Goal: Transaction & Acquisition: Purchase product/service

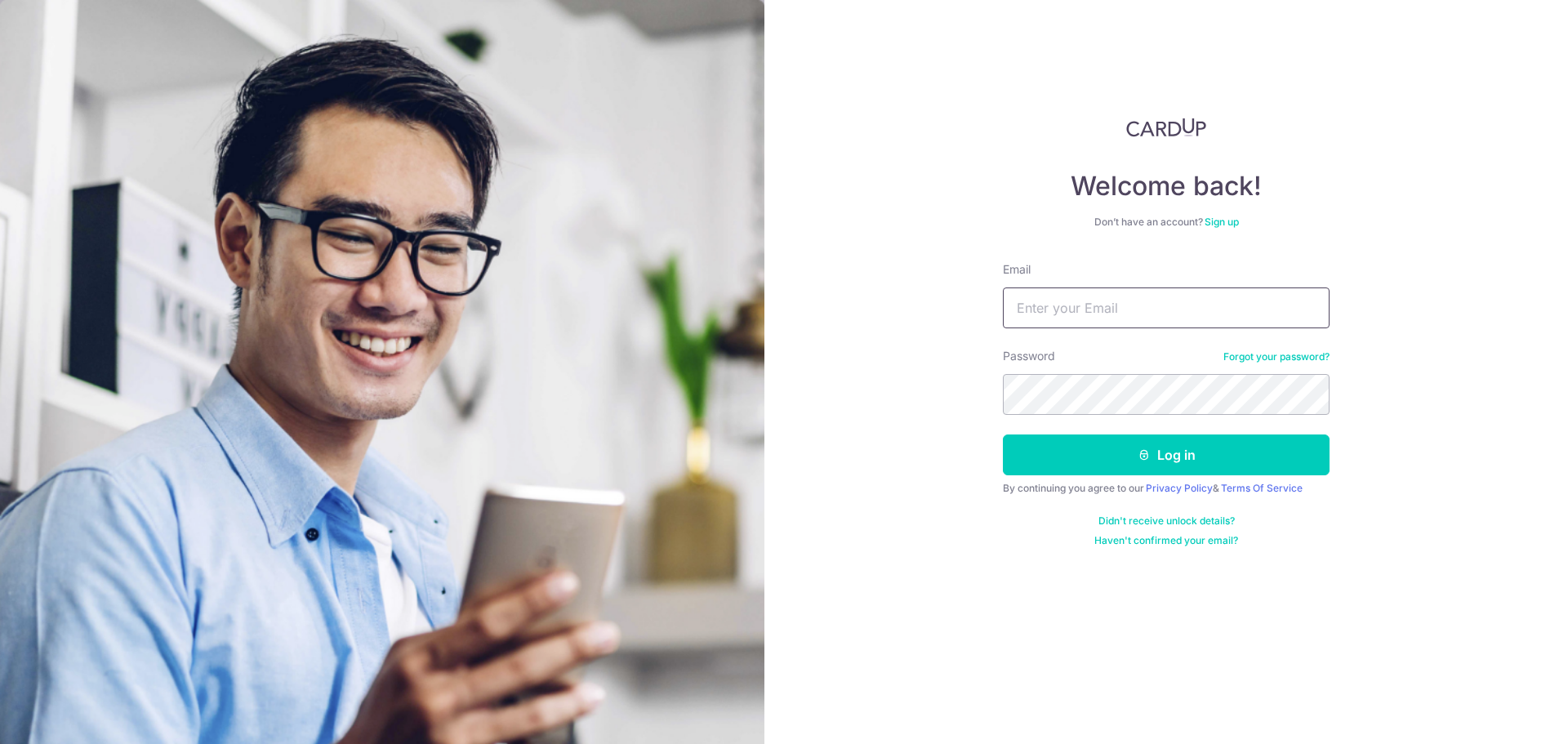
click at [1080, 305] on input "Email" at bounding box center [1166, 308] width 327 height 41
paste input "testcardup@gmail.com"
type input "testcardup@gmail.com"
click at [1128, 459] on button "Log in" at bounding box center [1166, 455] width 327 height 41
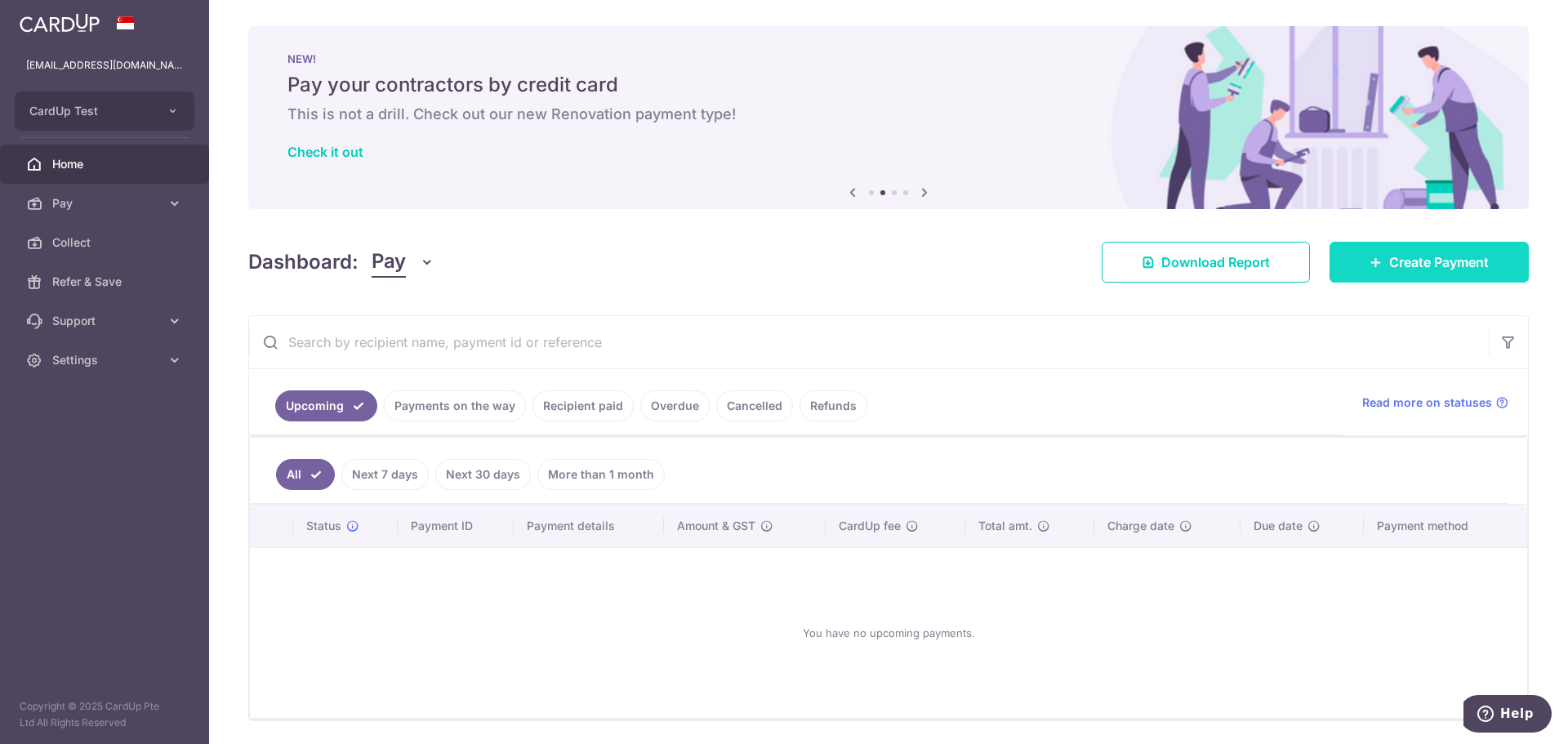
click at [1397, 273] on link "Create Payment" at bounding box center [1429, 262] width 199 height 41
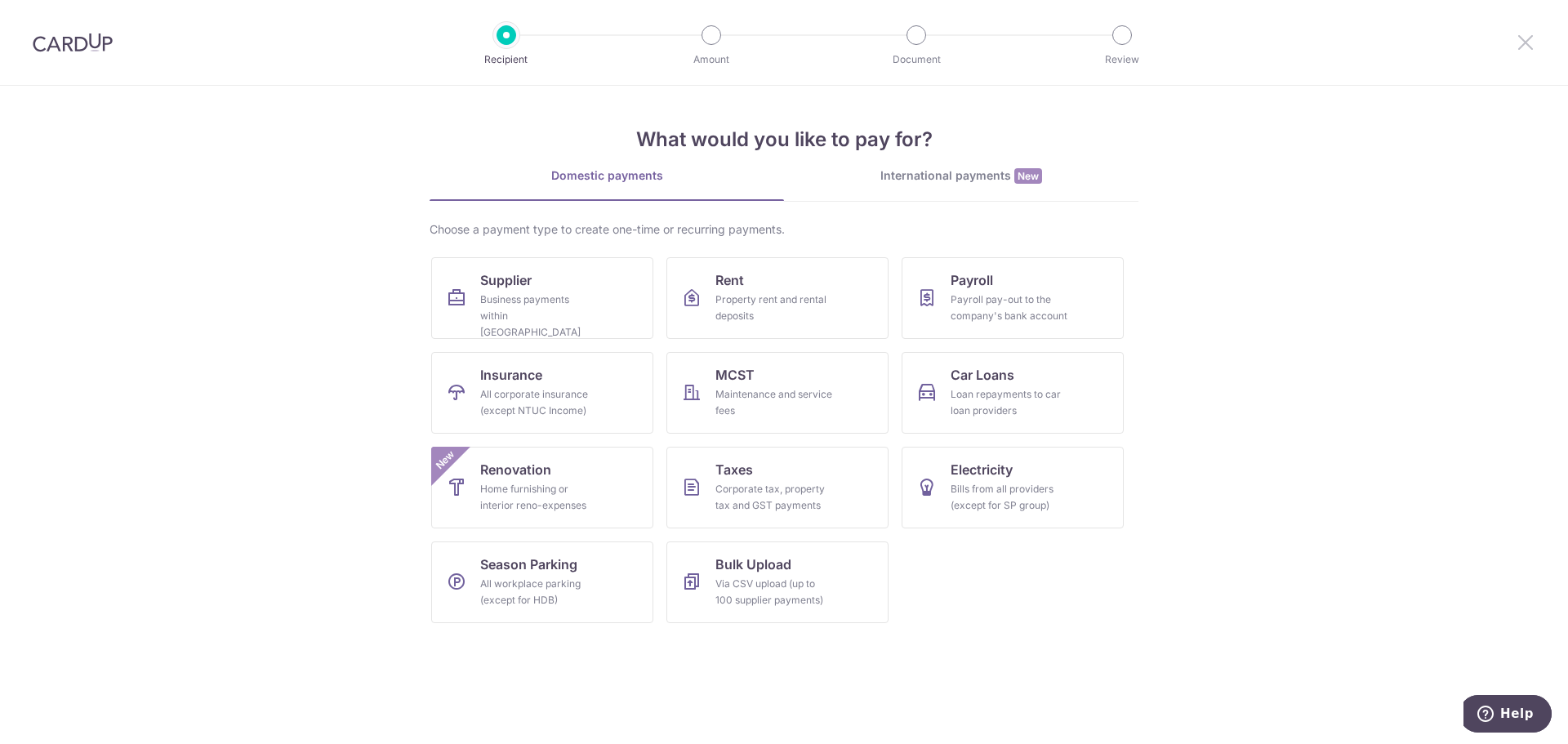
click at [1524, 35] on icon at bounding box center [1525, 42] width 20 height 21
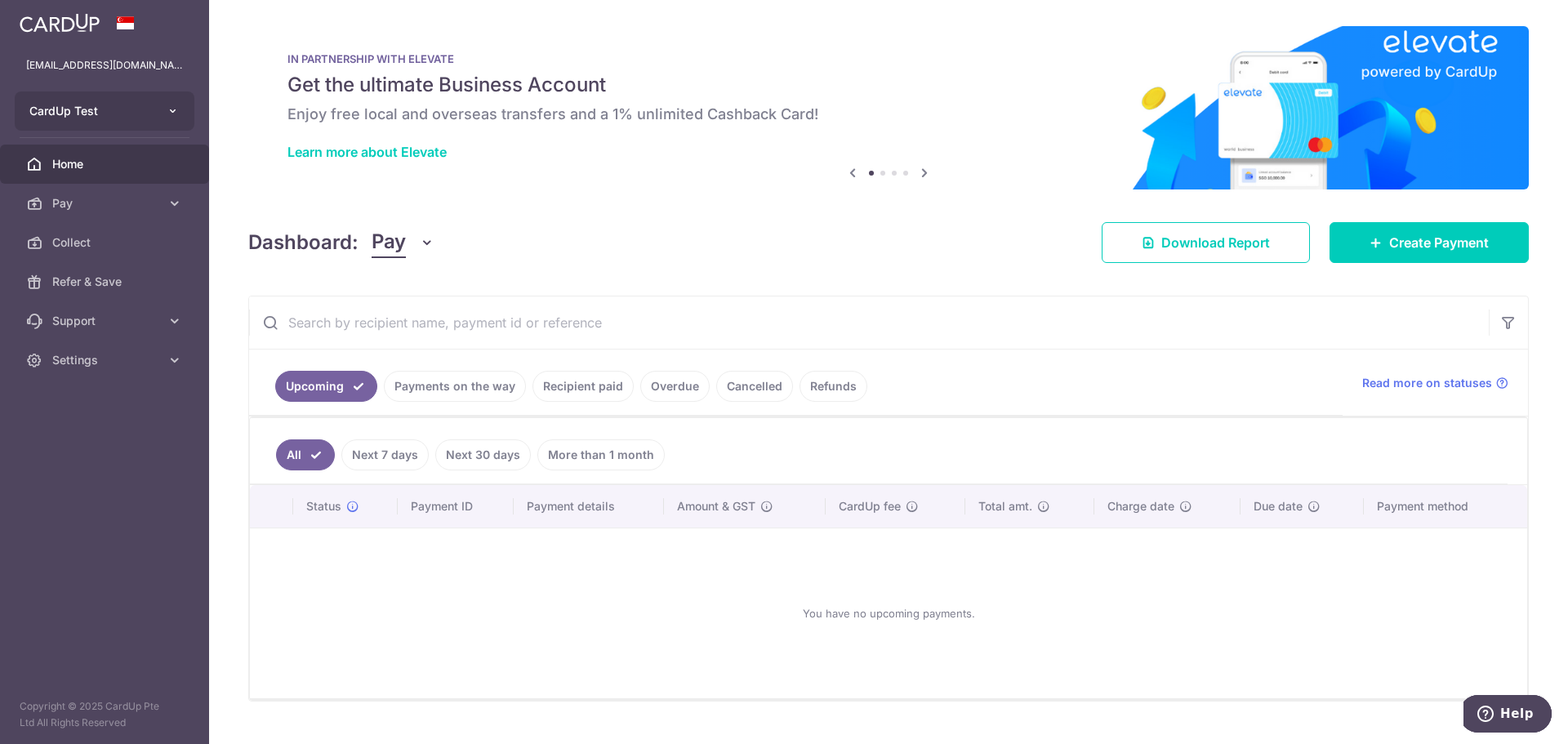
click at [171, 111] on icon "button" at bounding box center [172, 111] width 13 height 13
click at [165, 192] on link "Pay" at bounding box center [105, 203] width 209 height 39
click at [103, 237] on span "Payments" at bounding box center [106, 242] width 108 height 16
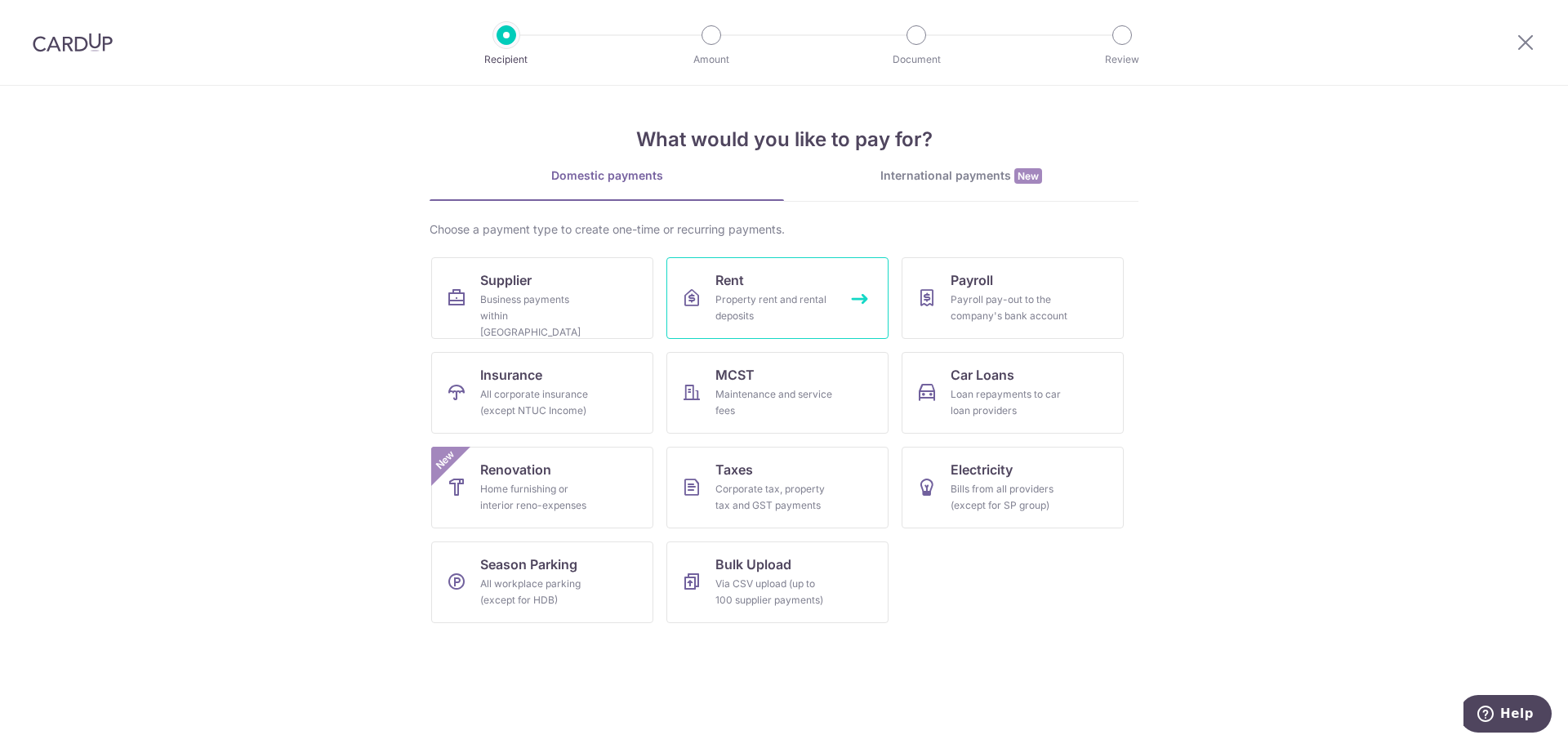
click at [808, 320] on div "Property rent and rental deposits" at bounding box center [774, 308] width 117 height 33
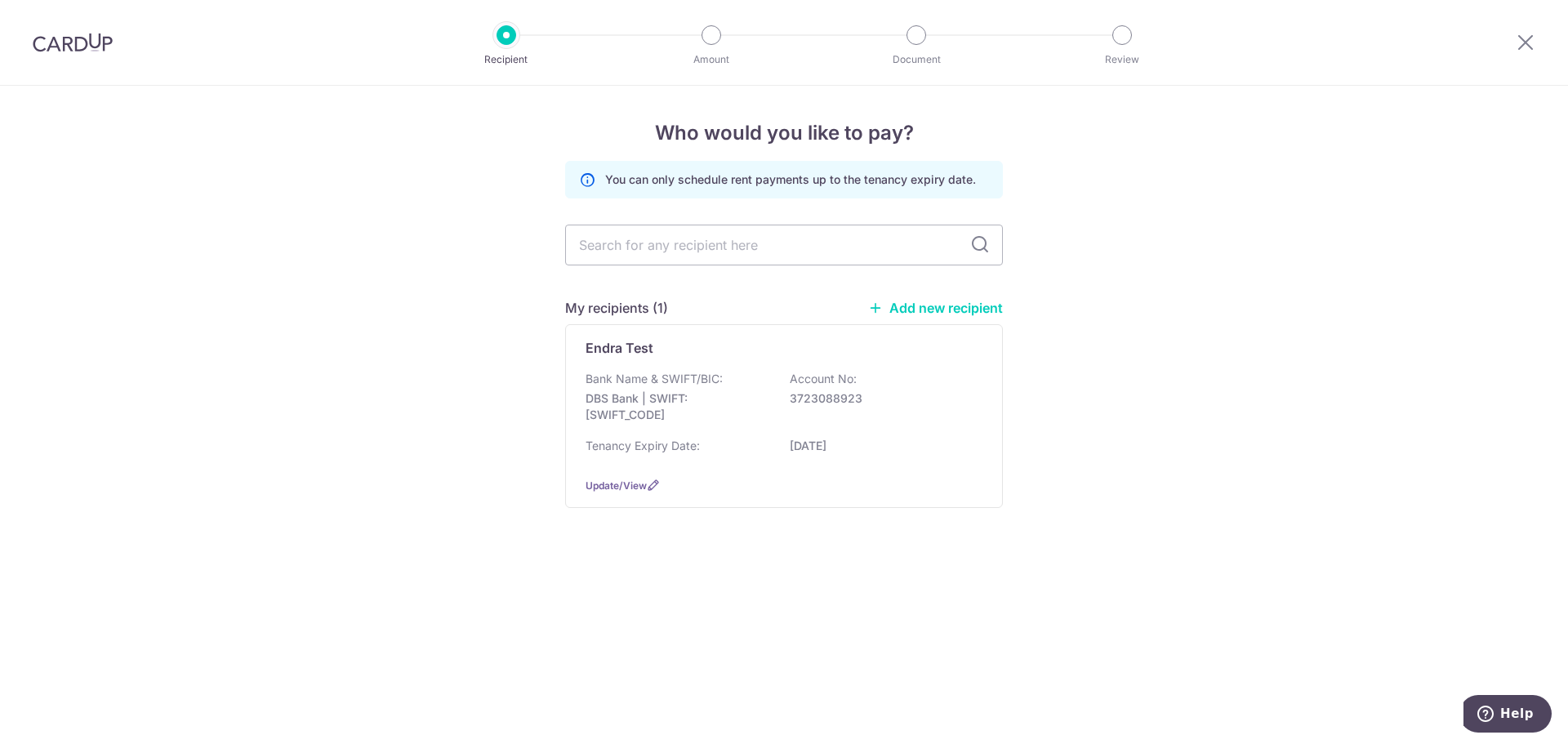
click at [924, 304] on link "Add new recipient" at bounding box center [935, 308] width 135 height 16
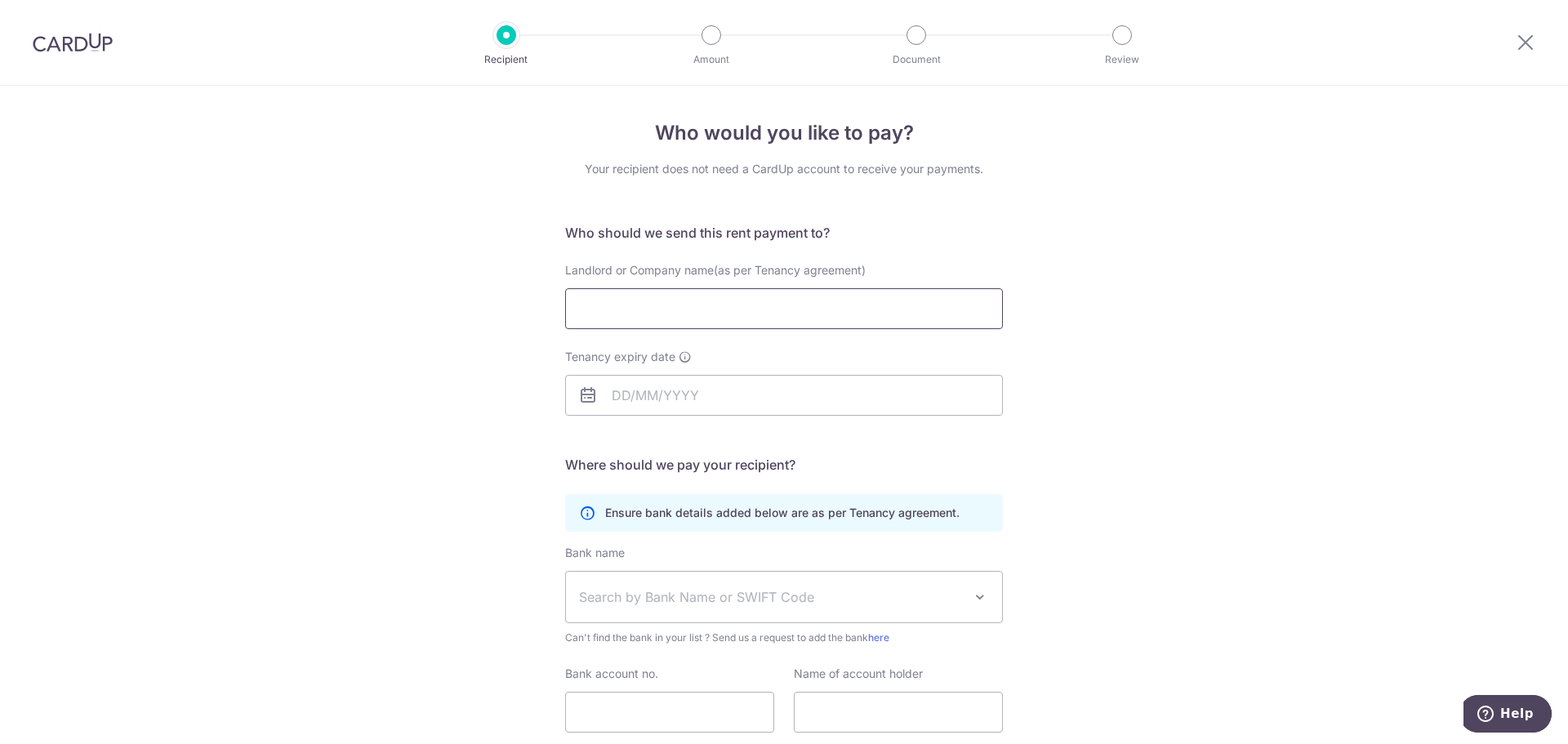
click at [693, 305] on input "Landlord or Company name(as per Tenancy agreement)" at bounding box center [784, 309] width 438 height 41
click at [482, 179] on div "Who would you like to pay? Your recipient does not need a CardUp account to rec…" at bounding box center [784, 474] width 1568 height 777
click at [1522, 51] on icon at bounding box center [1525, 42] width 20 height 21
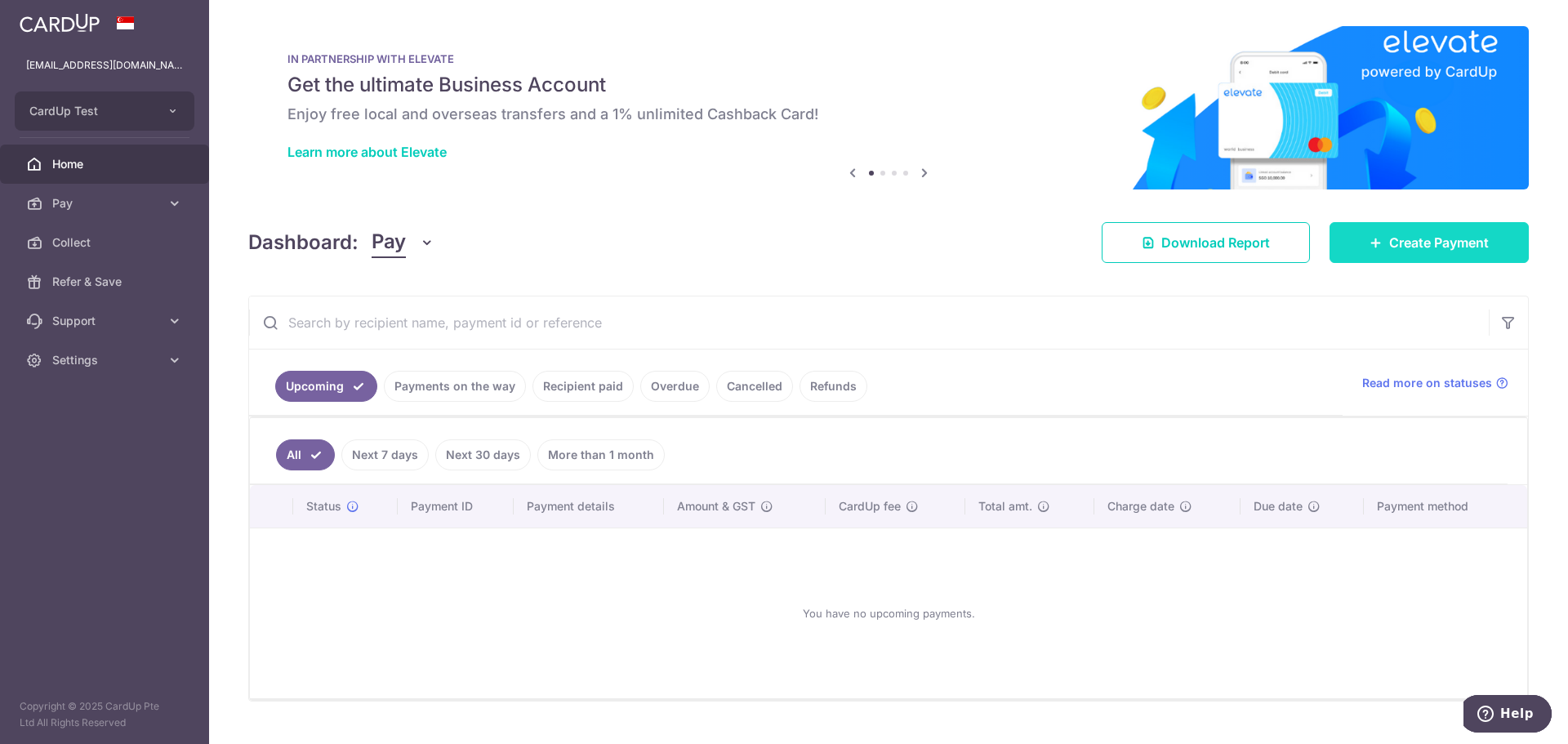
click at [1405, 231] on link "Create Payment" at bounding box center [1429, 243] width 199 height 41
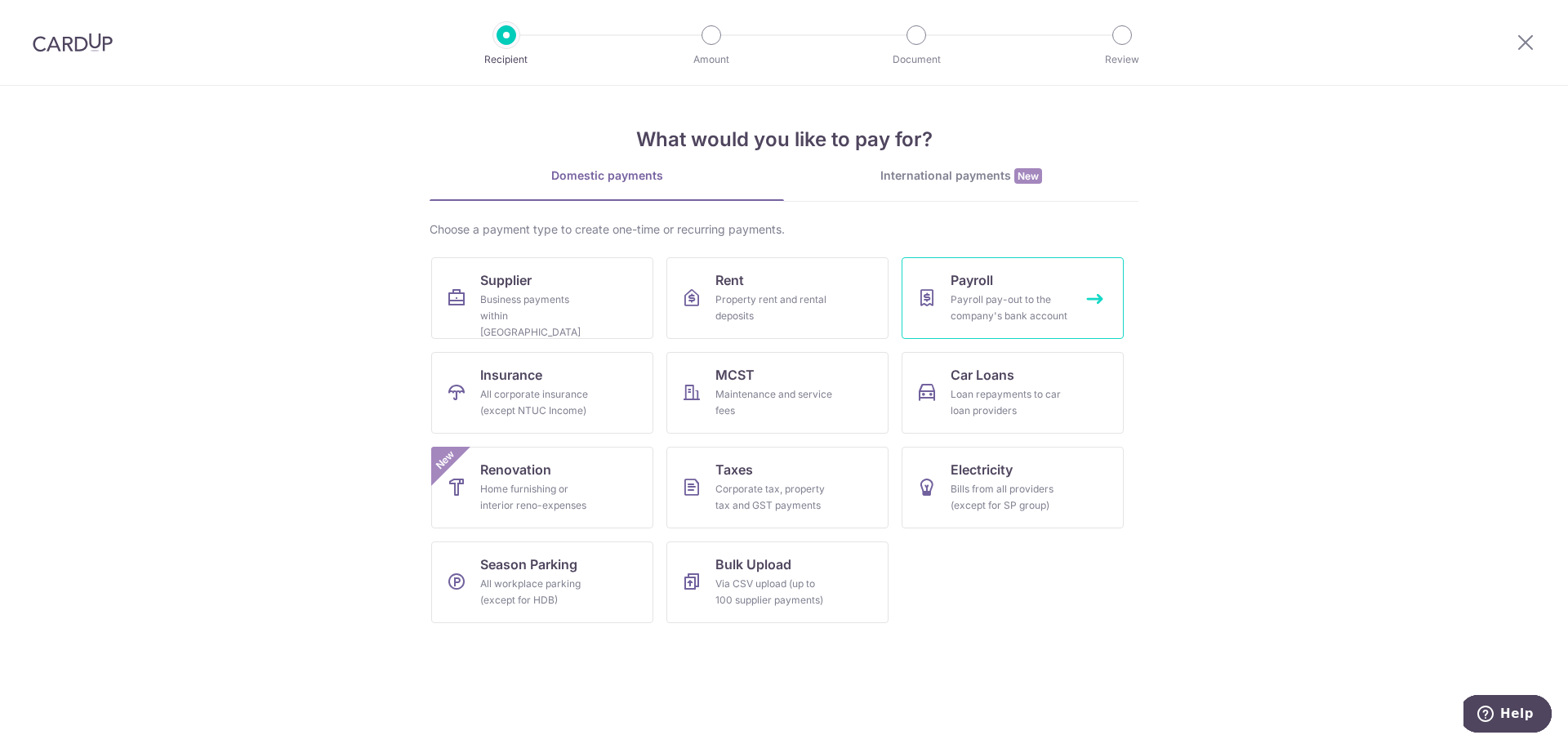
click at [1009, 286] on link "Payroll Payroll pay-out to the company's bank account" at bounding box center [1012, 297] width 222 height 81
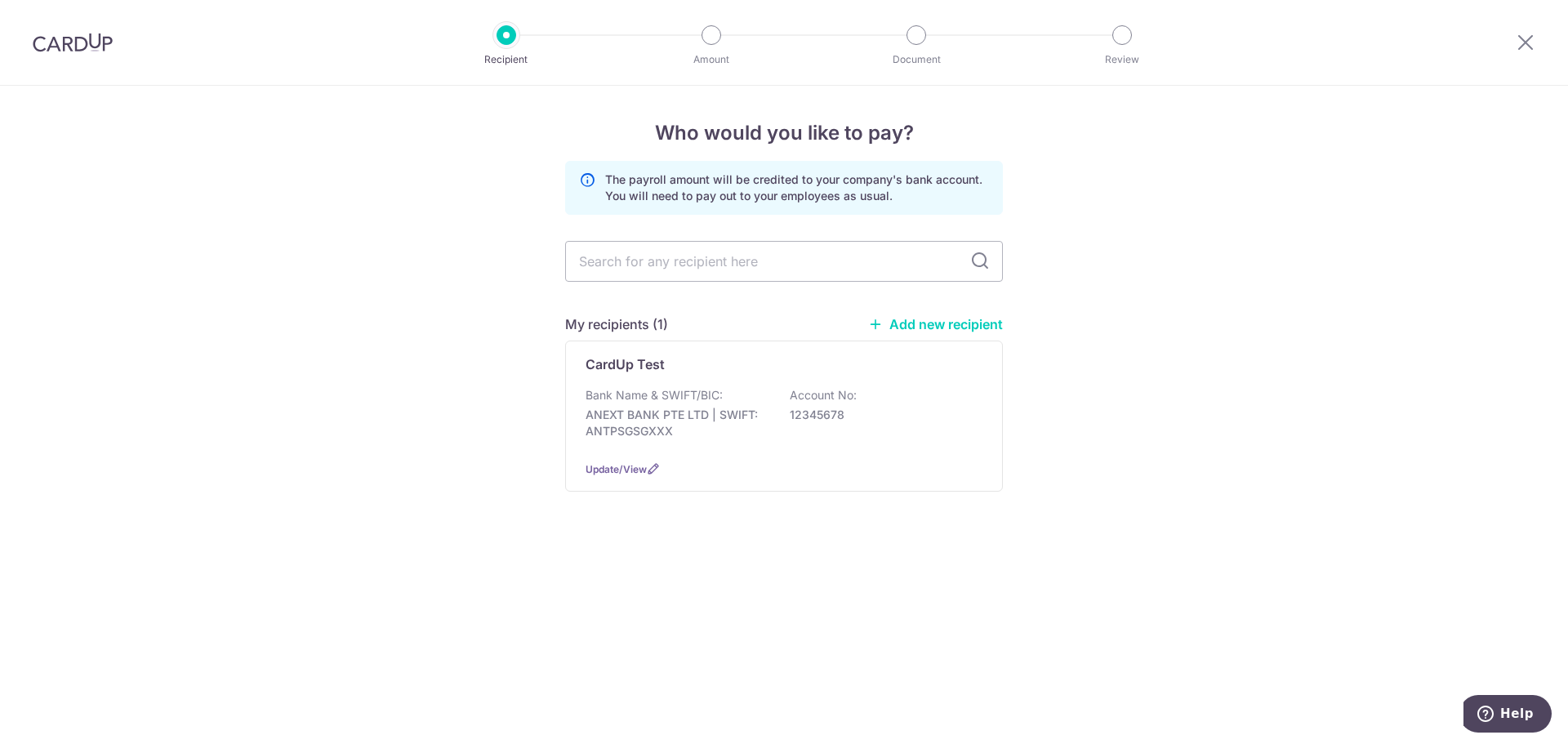
click at [907, 324] on link "Add new recipient" at bounding box center [935, 324] width 135 height 16
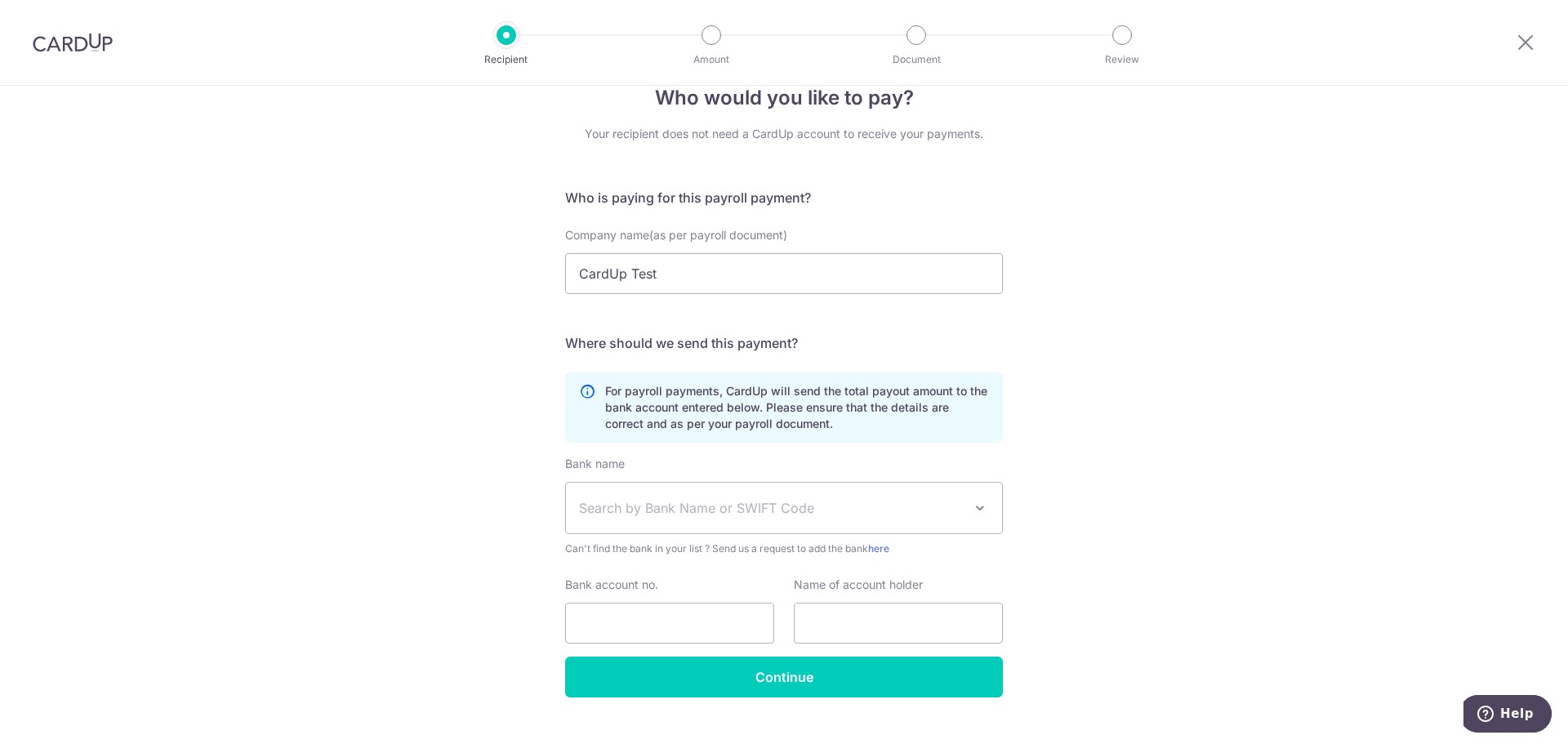
scroll to position [65, 0]
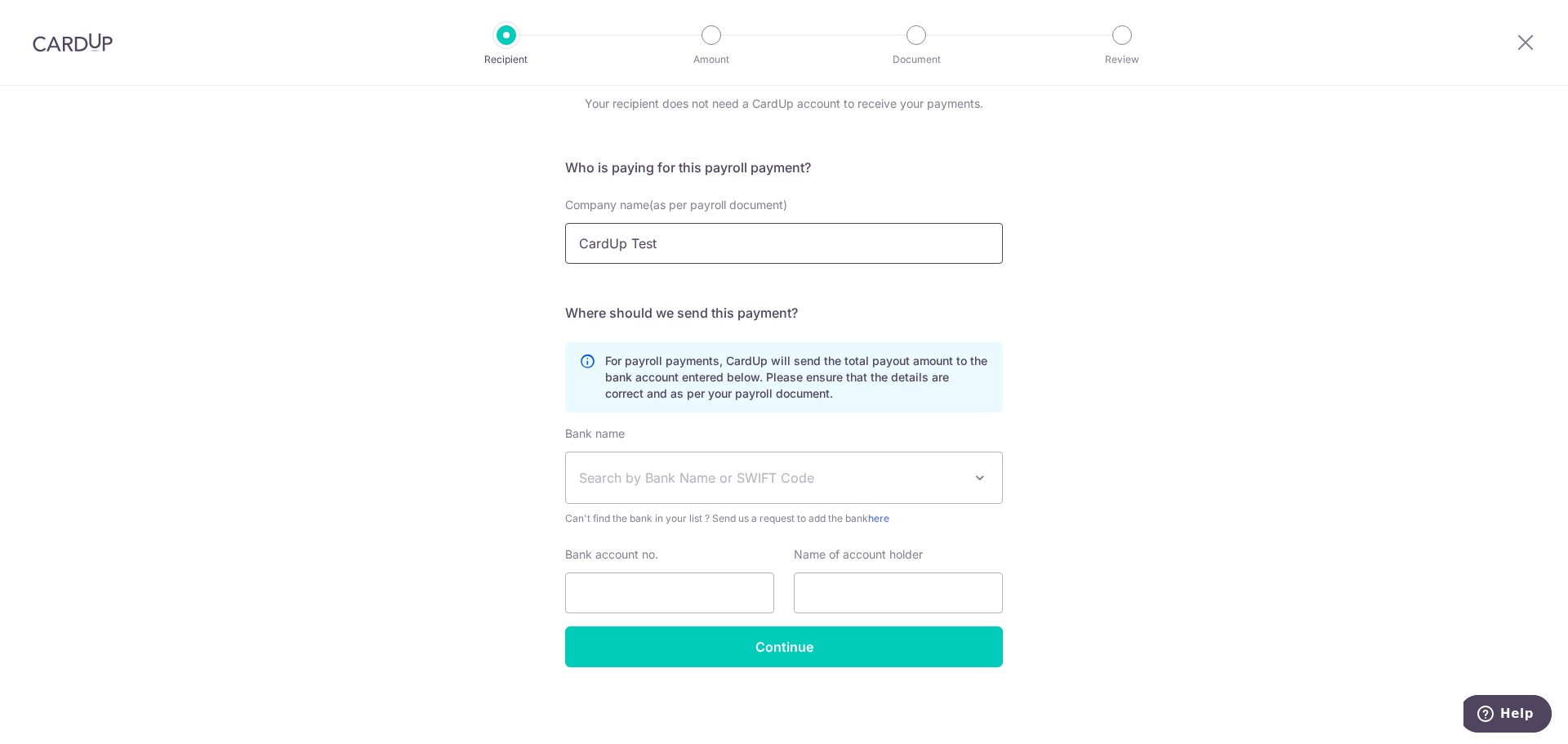
drag, startPoint x: 704, startPoint y: 248, endPoint x: 557, endPoint y: 251, distance: 147.0
click at [557, 251] on div "Company name(as per payroll document) CardUp Test" at bounding box center [784, 231] width 458 height 67
drag, startPoint x: 790, startPoint y: 243, endPoint x: 782, endPoint y: 244, distance: 8.1
click at [790, 243] on input "CardUp Test" at bounding box center [784, 243] width 438 height 41
drag, startPoint x: 737, startPoint y: 248, endPoint x: 547, endPoint y: 252, distance: 190.0
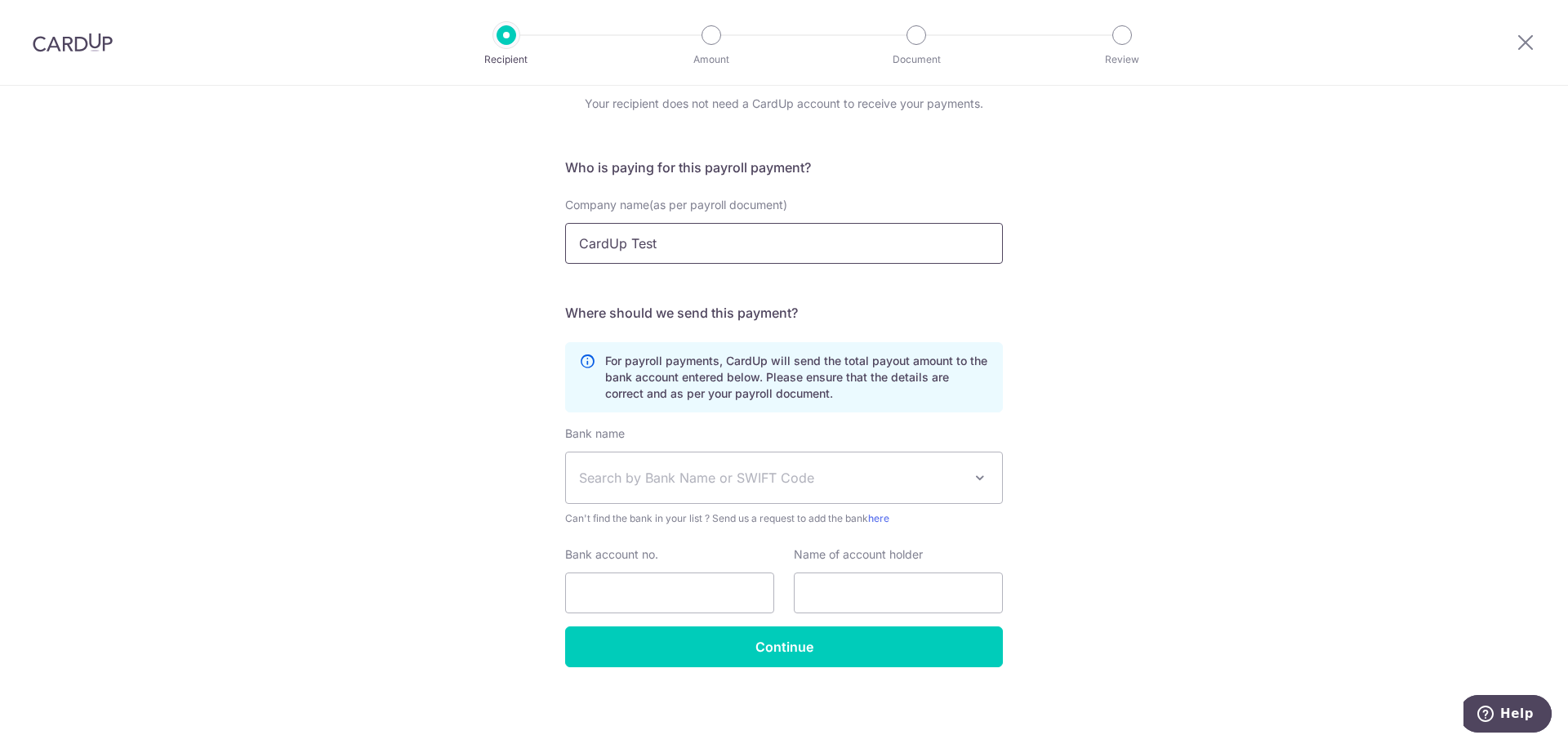
click at [547, 252] on div "Who would you like to pay? Your recipient does not need a CardUp account to rec…" at bounding box center [784, 382] width 1568 height 723
paste input "[PERSON_NAME]"
type input "[PERSON_NAME]"
click at [718, 465] on span "Search by Bank Name or SWIFT Code" at bounding box center [784, 477] width 436 height 51
click at [698, 482] on span "Search by Bank Name or SWIFT Code" at bounding box center [772, 477] width 384 height 20
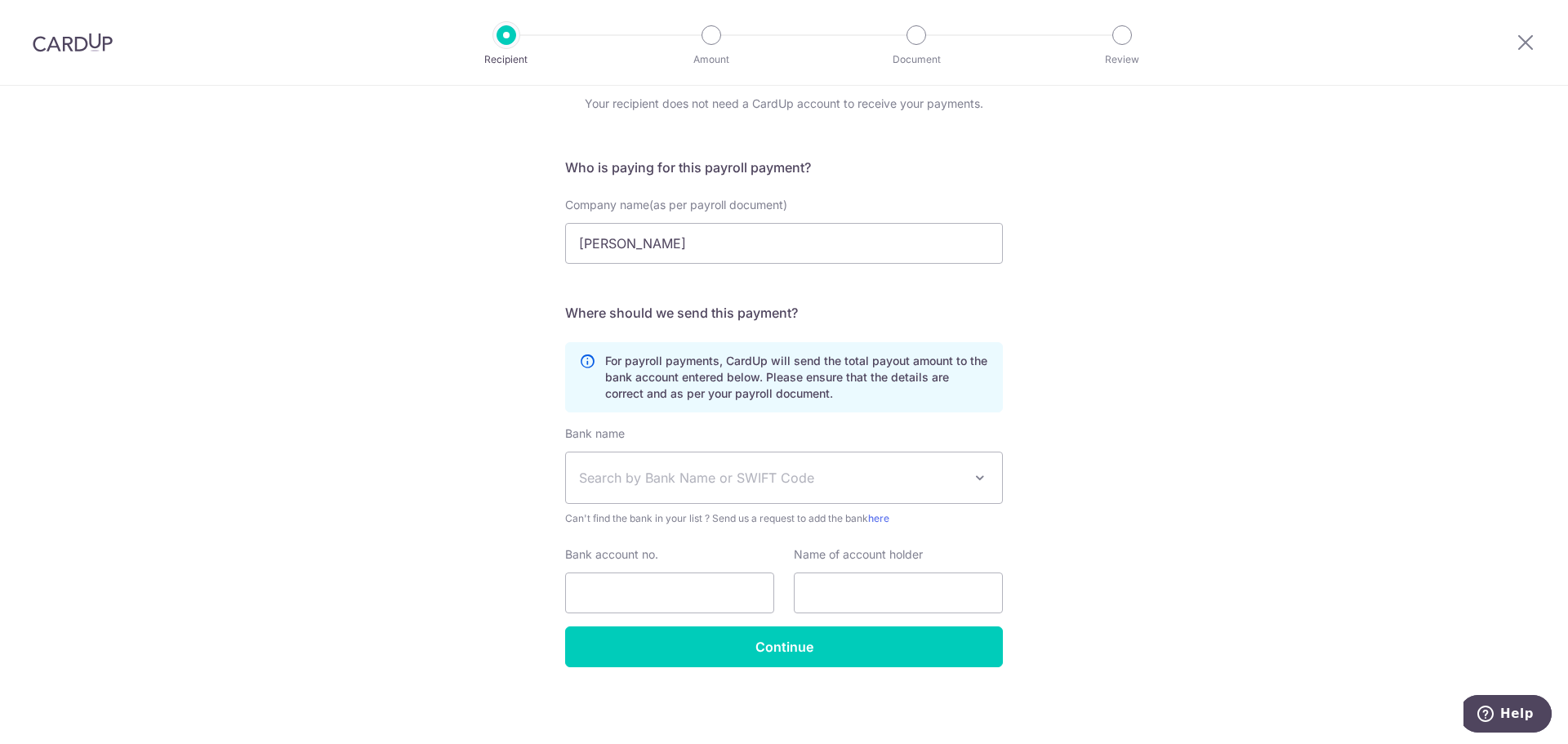
click at [698, 482] on span "Search by Bank Name or SWIFT Code" at bounding box center [772, 477] width 384 height 20
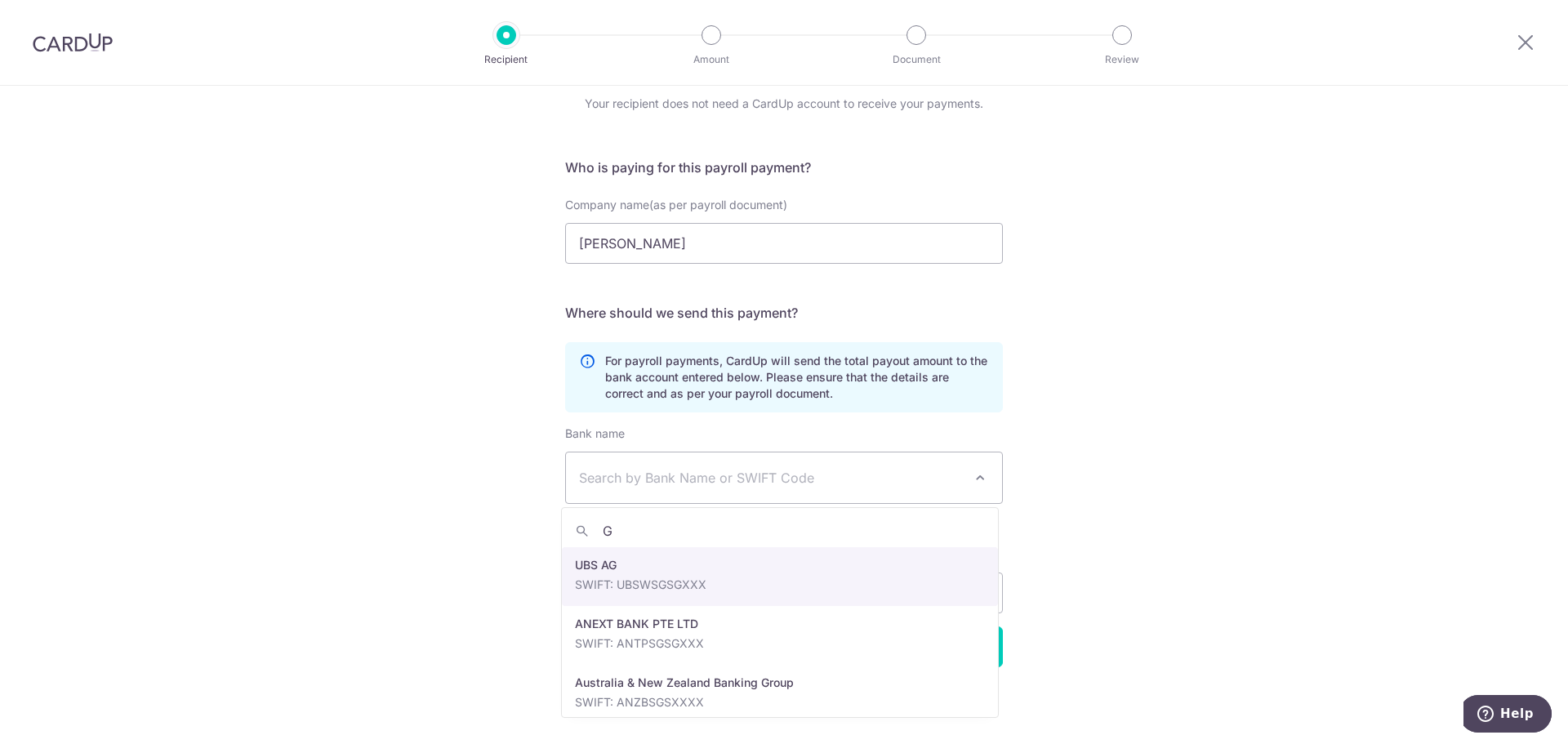
click at [656, 535] on input "G" at bounding box center [780, 531] width 436 height 33
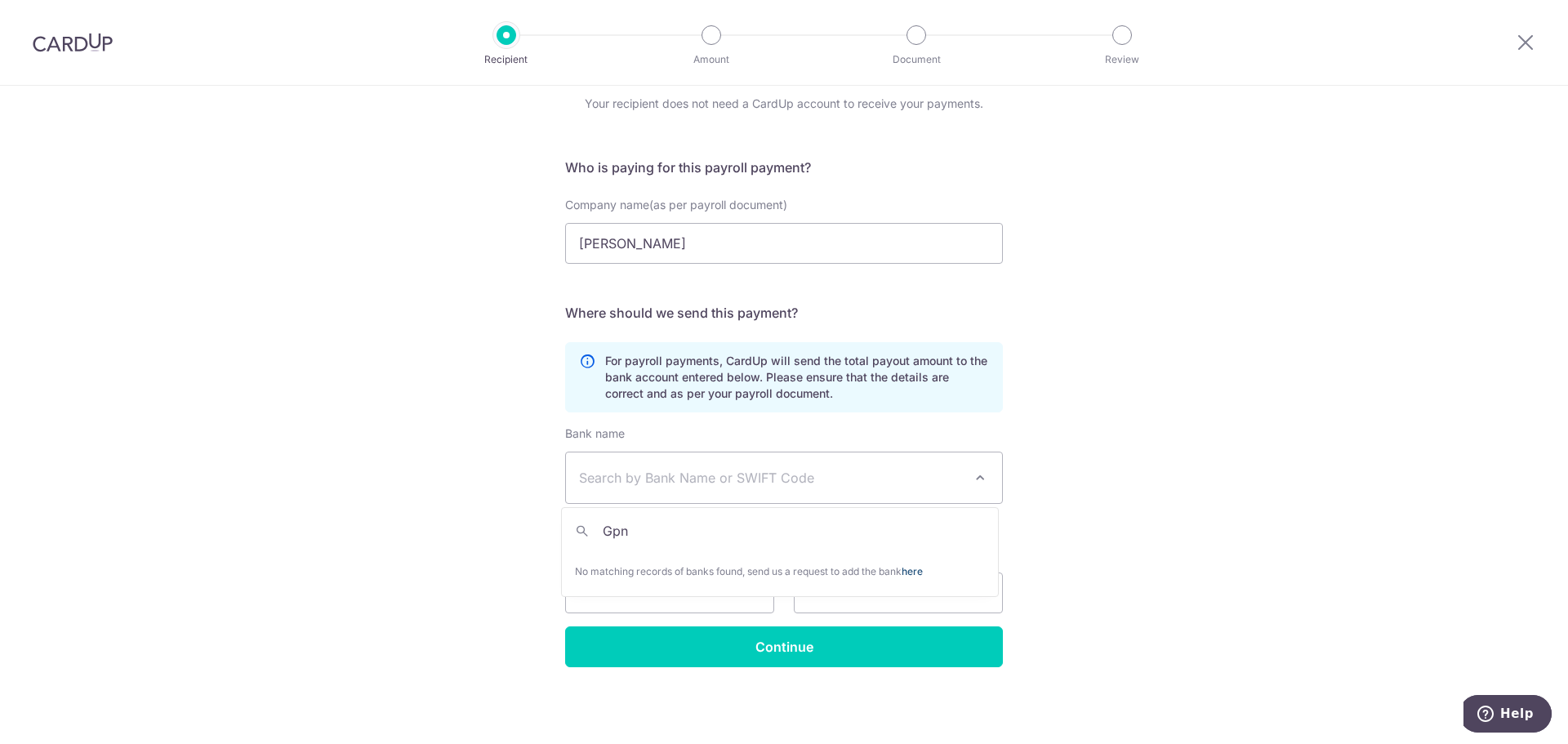
type input "Gpn"
click at [917, 567] on link "here" at bounding box center [912, 571] width 21 height 12
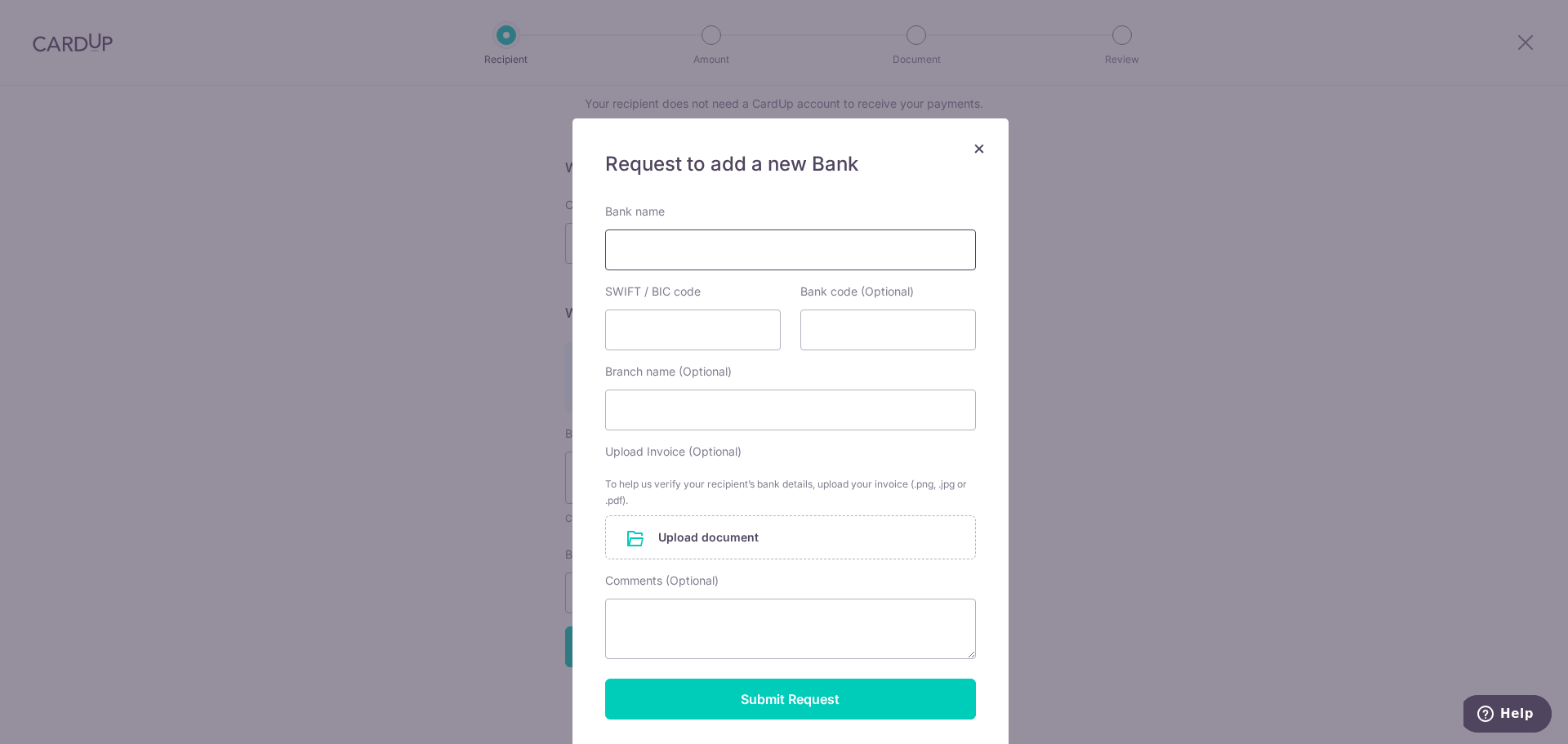
click at [695, 251] on input "Bank name" at bounding box center [790, 250] width 371 height 41
paste input "GPAY Network (S) Pte Ltd"
type input "GPAY Network (S) Pte Ltd"
click at [681, 313] on input "SWIFT / BIC code" at bounding box center [693, 330] width 176 height 41
type input "GPNTSGSGXXX"
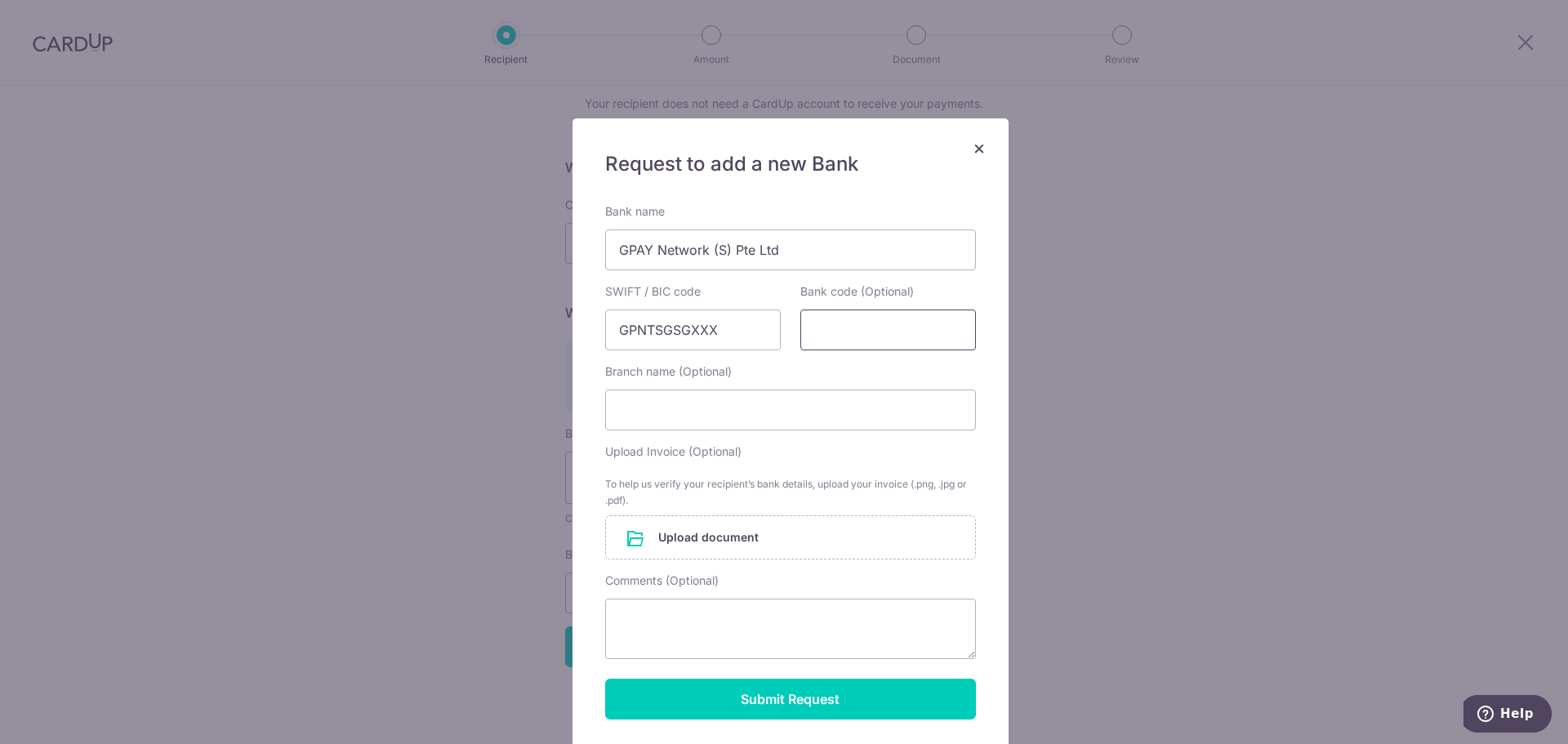
click at [882, 321] on input "Bank code (Optional)" at bounding box center [888, 330] width 176 height 41
click at [786, 402] on input "Branch name (Optional)" at bounding box center [790, 410] width 371 height 41
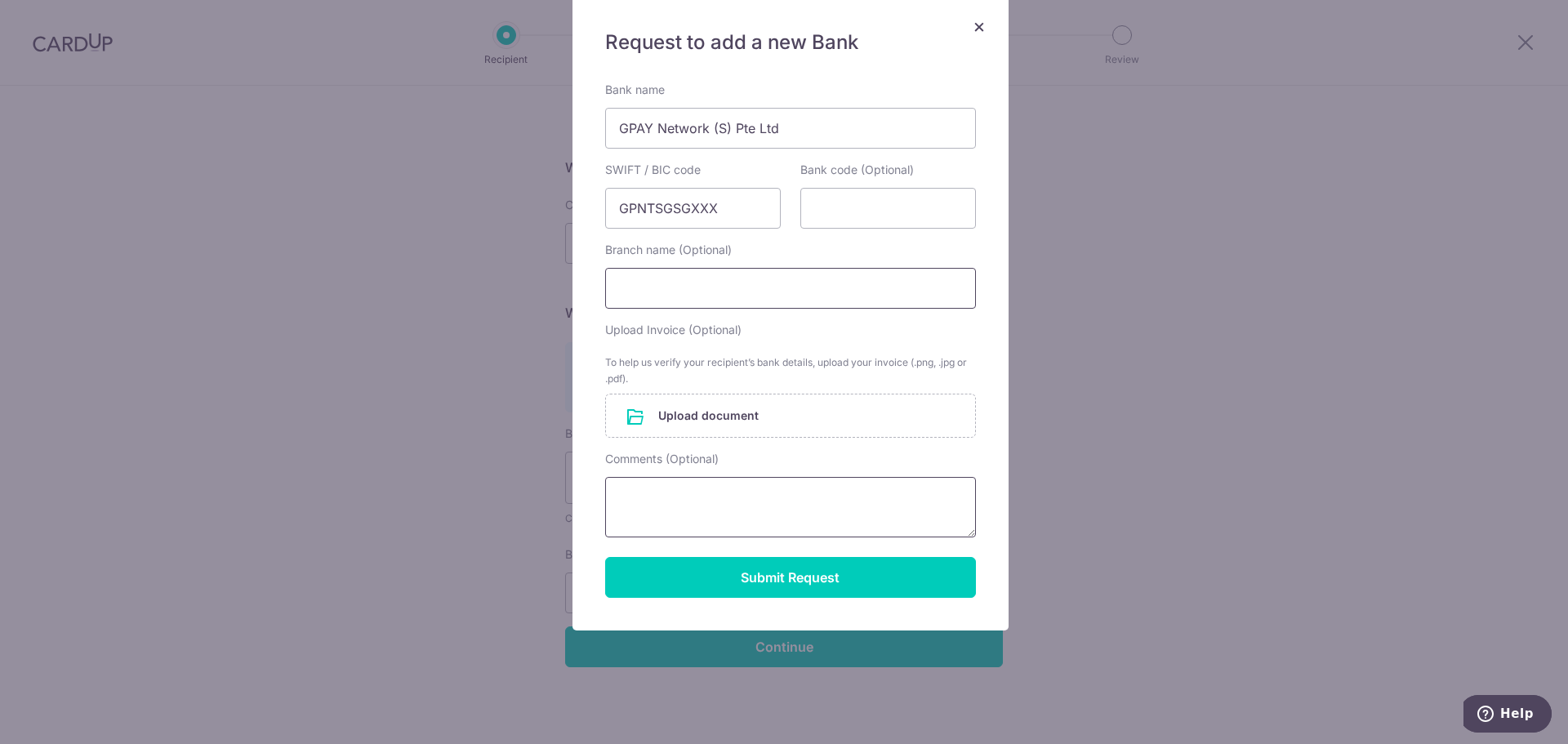
scroll to position [127, 0]
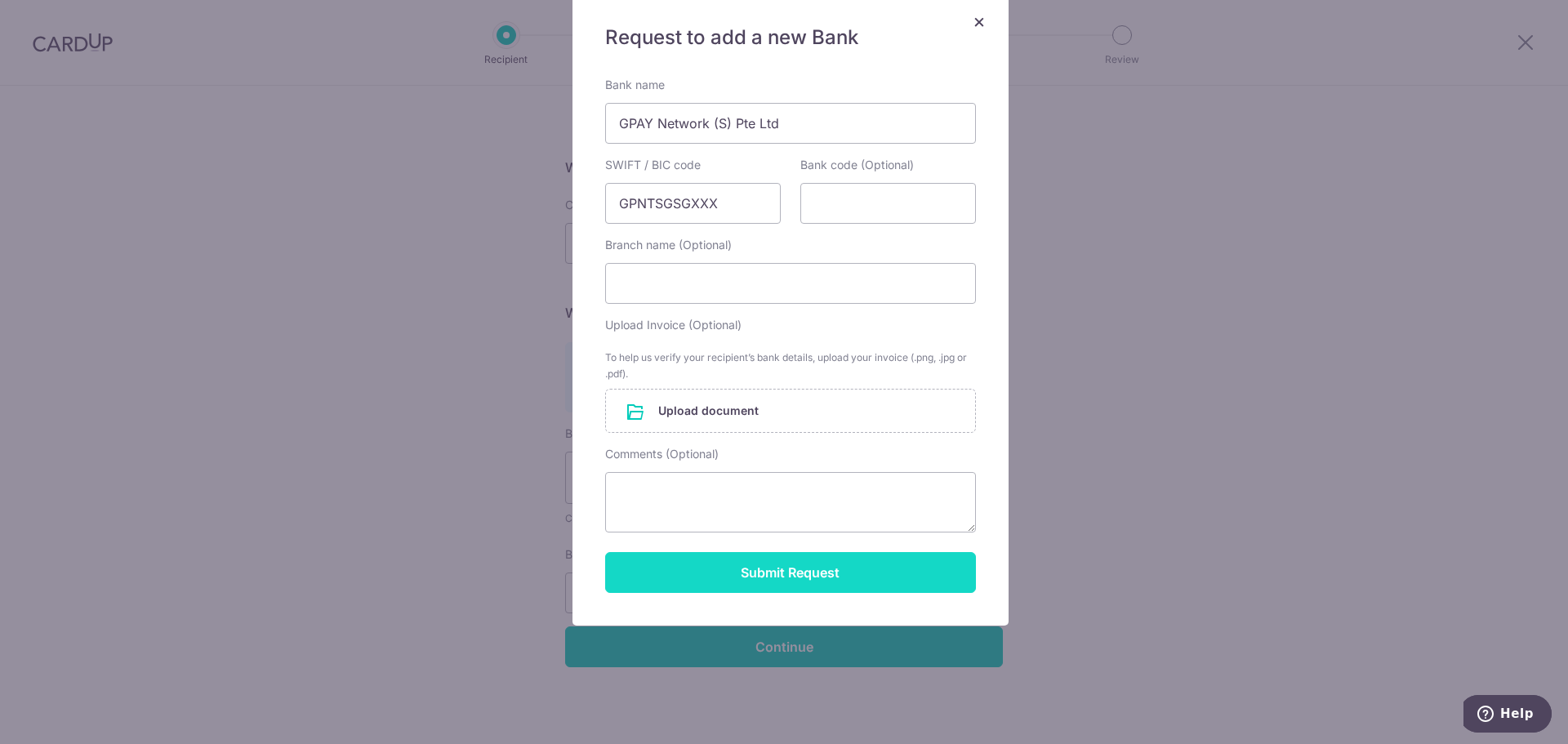
click at [736, 576] on button "Submit Request" at bounding box center [790, 573] width 371 height 41
